Goal: Information Seeking & Learning: Learn about a topic

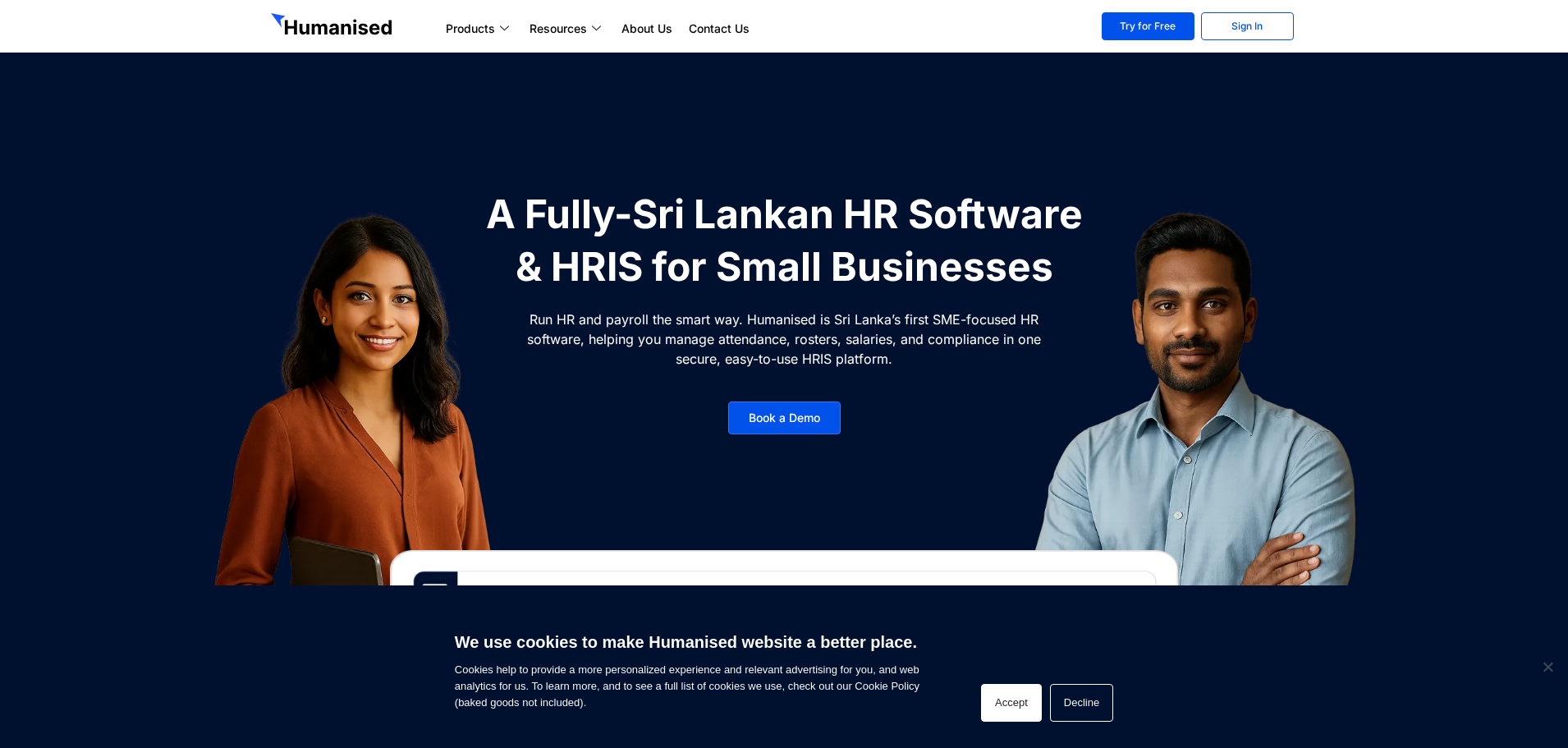
click at [1020, 709] on button "Accept" at bounding box center [1011, 703] width 61 height 38
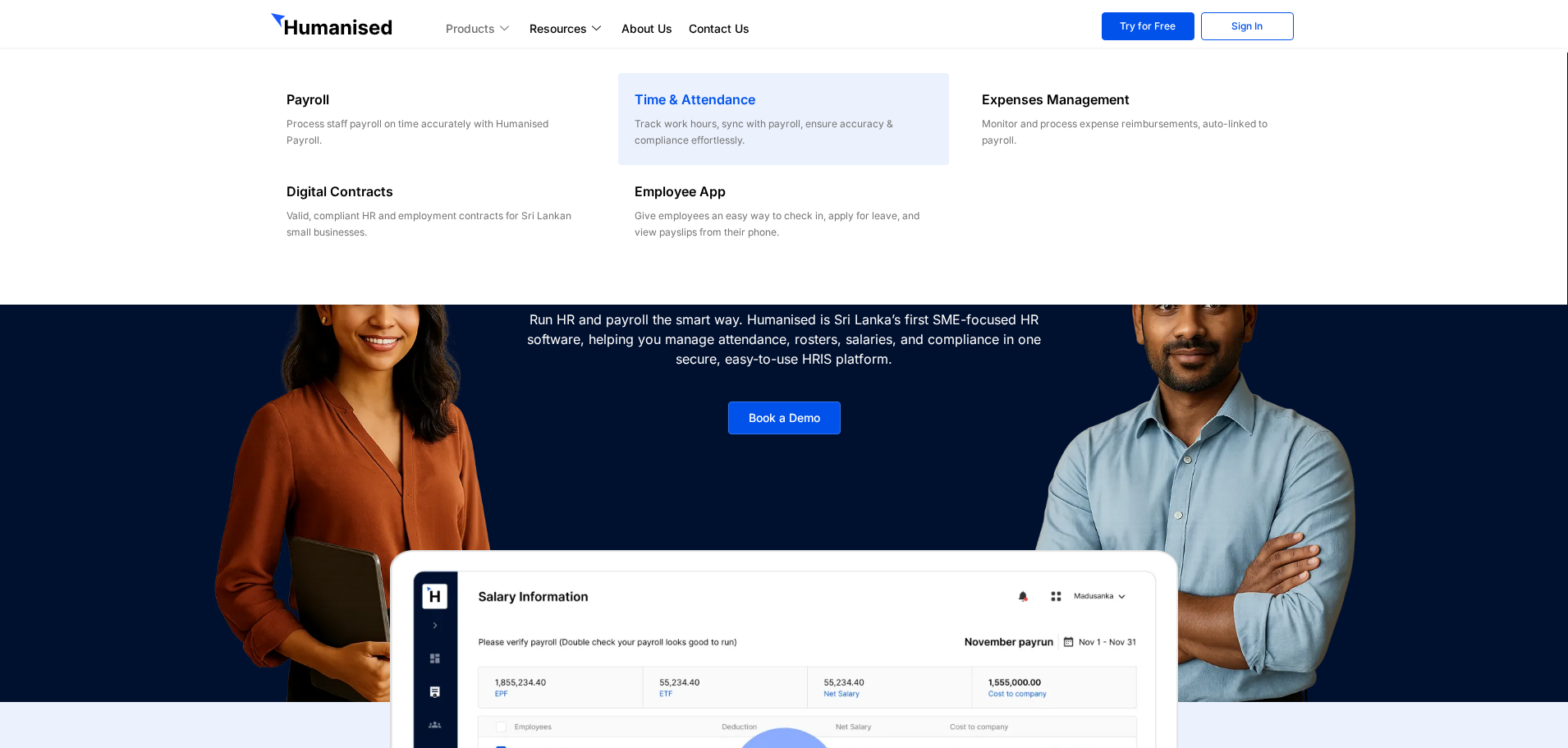
click at [679, 99] on h6 "Time & Attendance" at bounding box center [784, 99] width 298 height 20
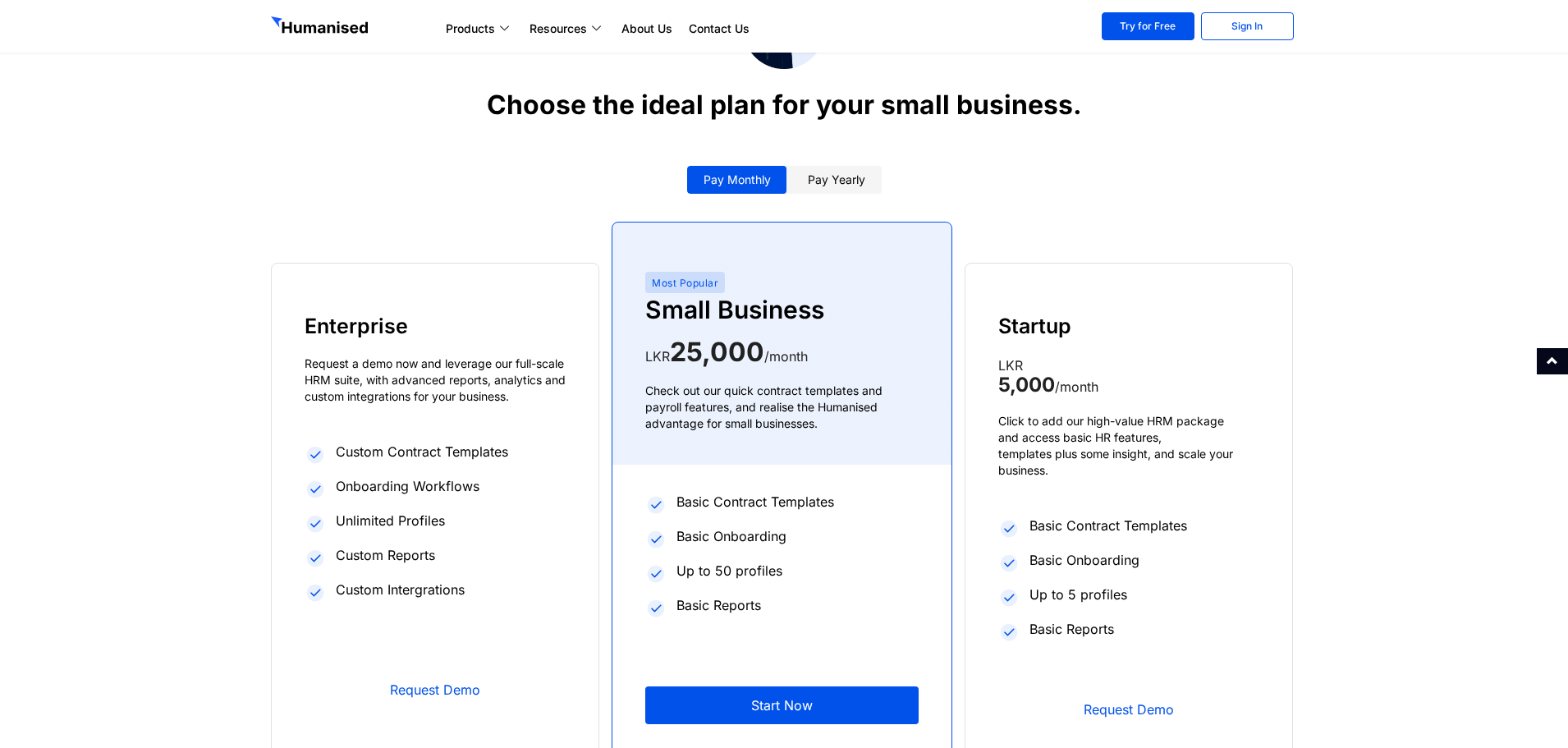
scroll to position [2464, 0]
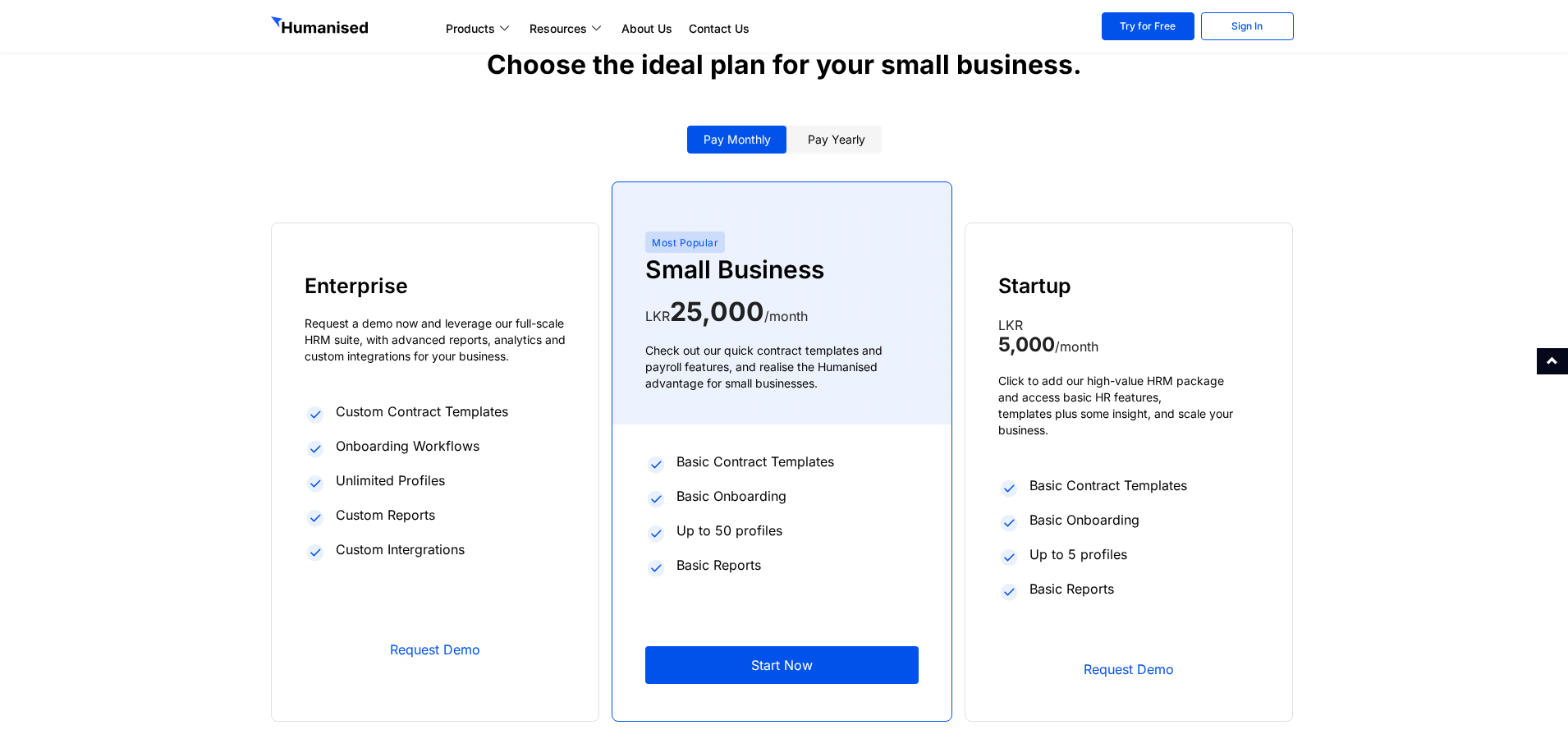
click at [1220, 476] on li "Basic Contract Templates" at bounding box center [1129, 487] width 261 height 31
click at [847, 145] on link "Pay yearly" at bounding box center [836, 139] width 90 height 28
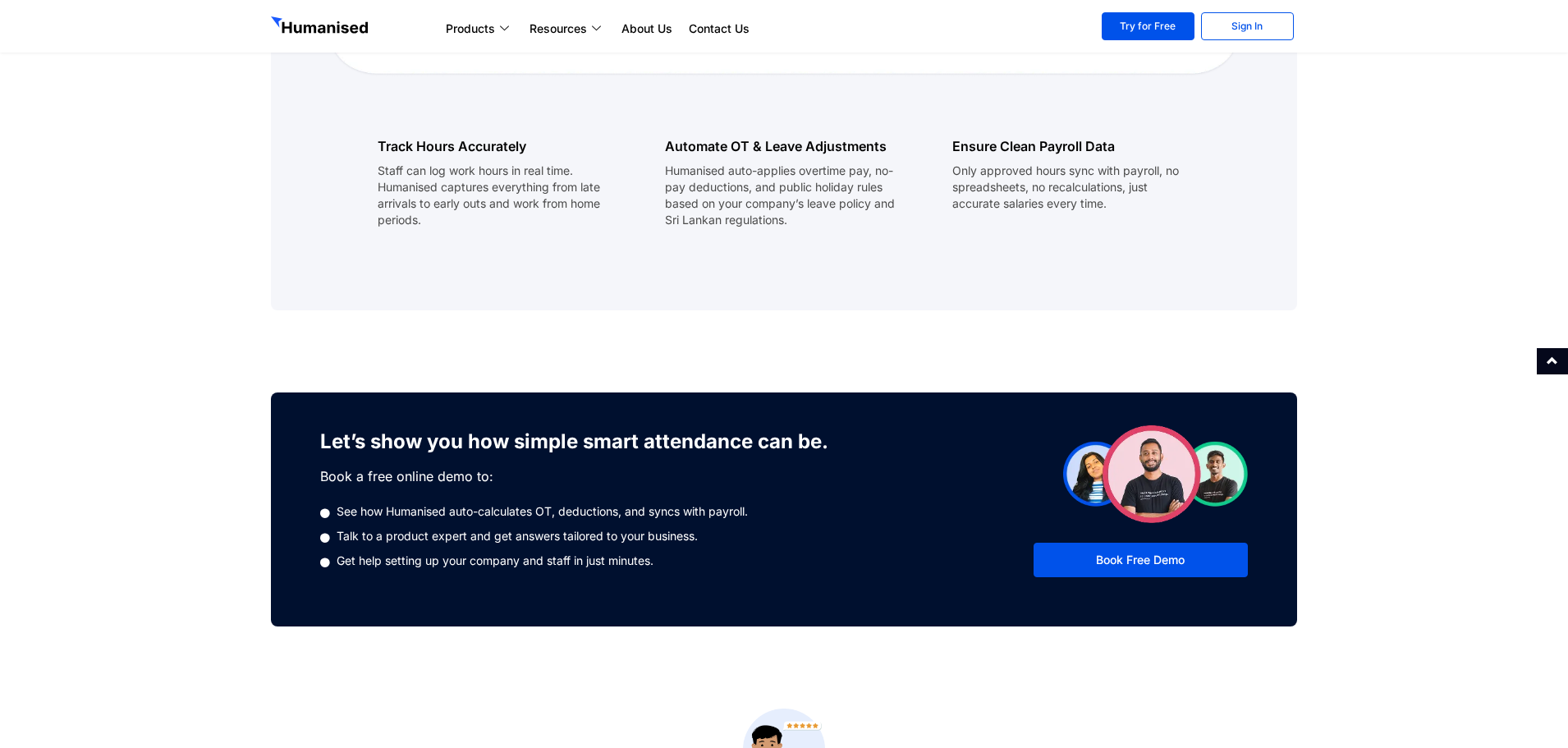
scroll to position [1643, 0]
